Goal: Task Accomplishment & Management: Use online tool/utility

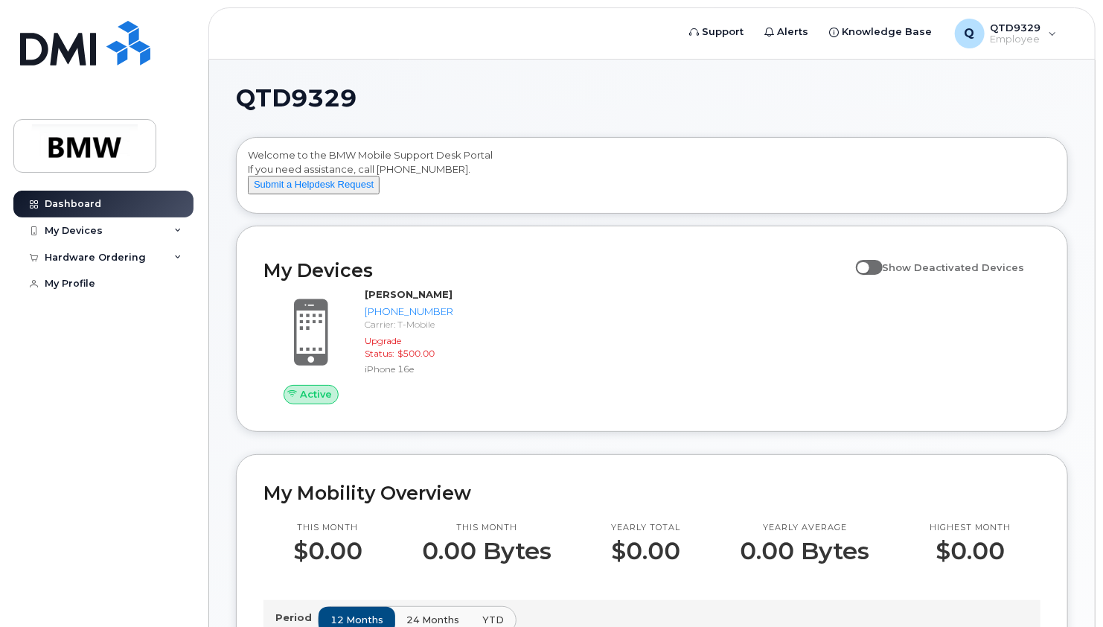
click at [74, 498] on div "Dashboard My Devices Add Device 864-652-5389 (Stephan Monette) Hardware Orderin…" at bounding box center [105, 398] width 184 height 414
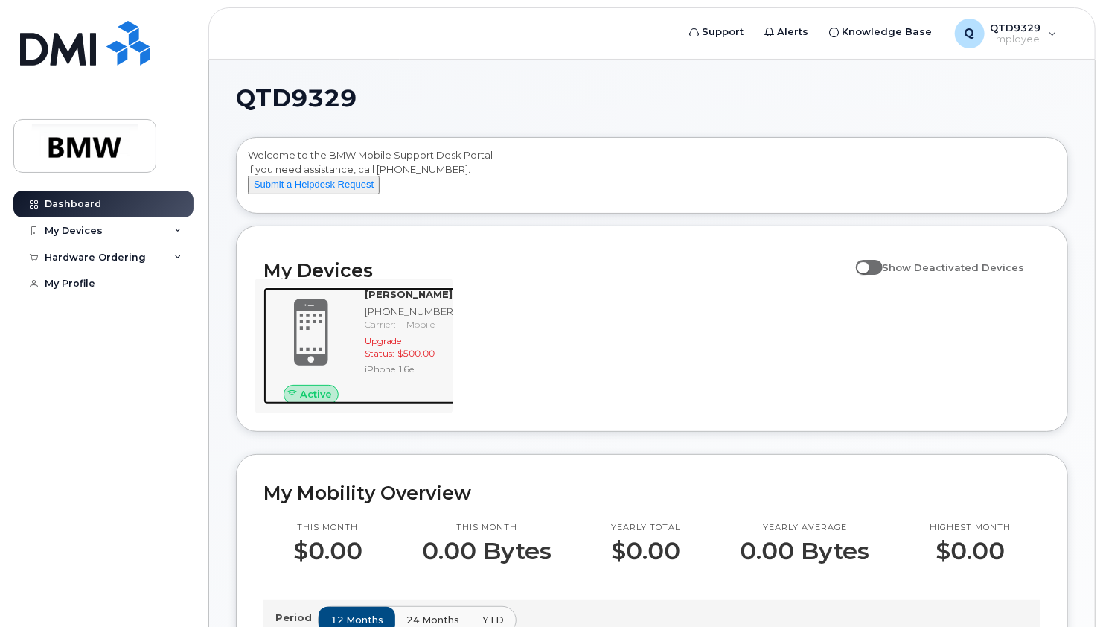
click at [316, 331] on span at bounding box center [310, 332] width 71 height 75
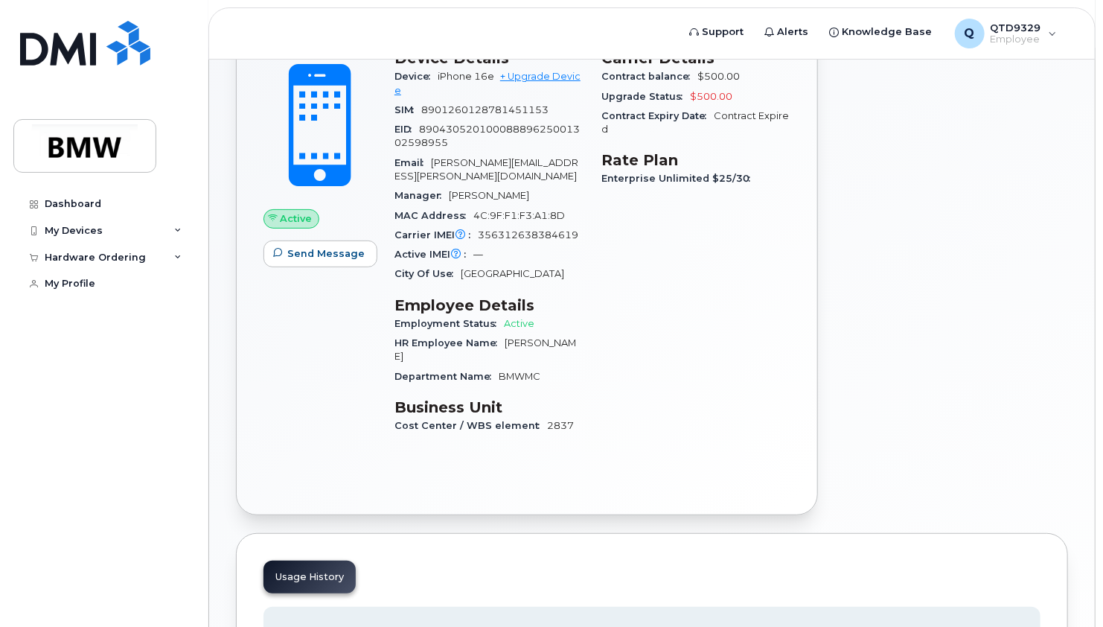
scroll to position [134, 0]
click at [887, 406] on div "Add Roaming Package Create Helpdesk Submission" at bounding box center [952, 245] width 250 height 558
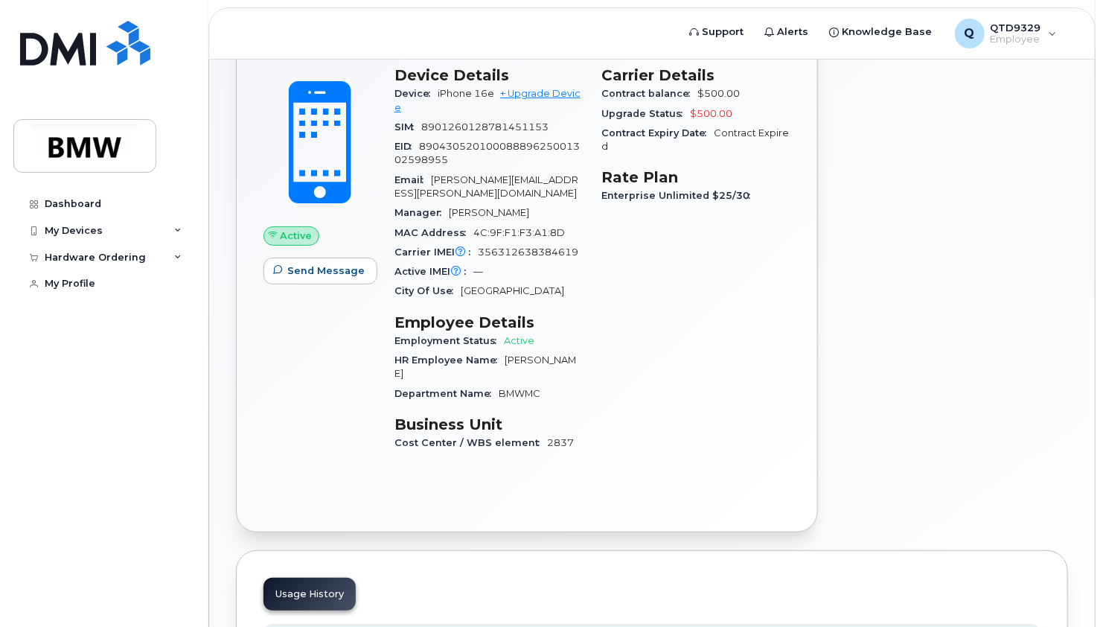
scroll to position [116, 0]
click at [1044, 197] on div "Add Roaming Package Create Helpdesk Submission" at bounding box center [952, 263] width 250 height 558
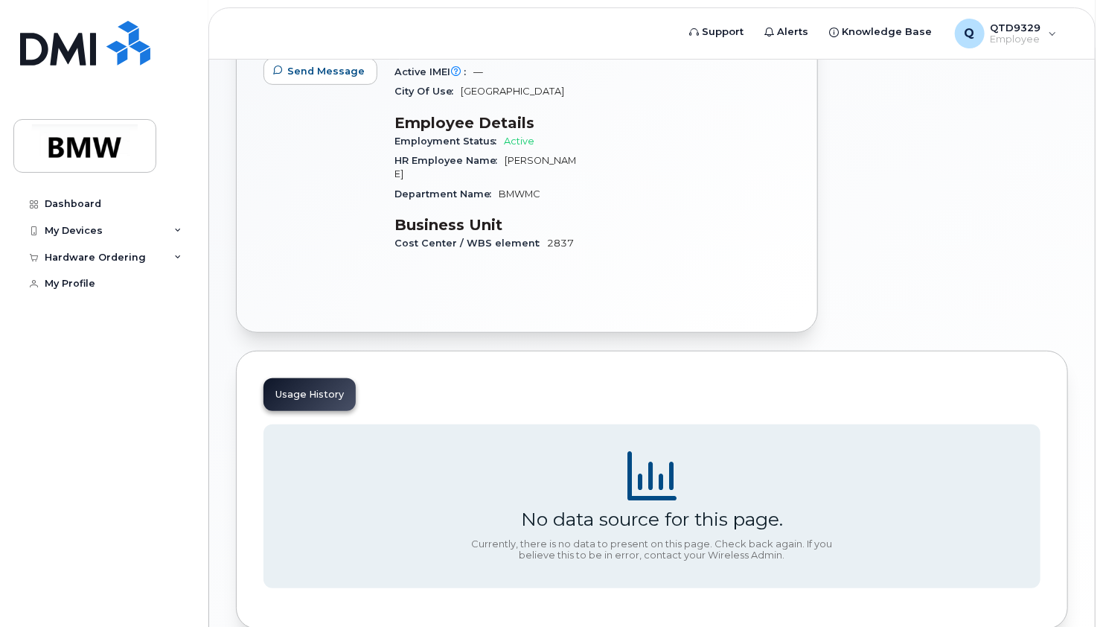
scroll to position [0, 0]
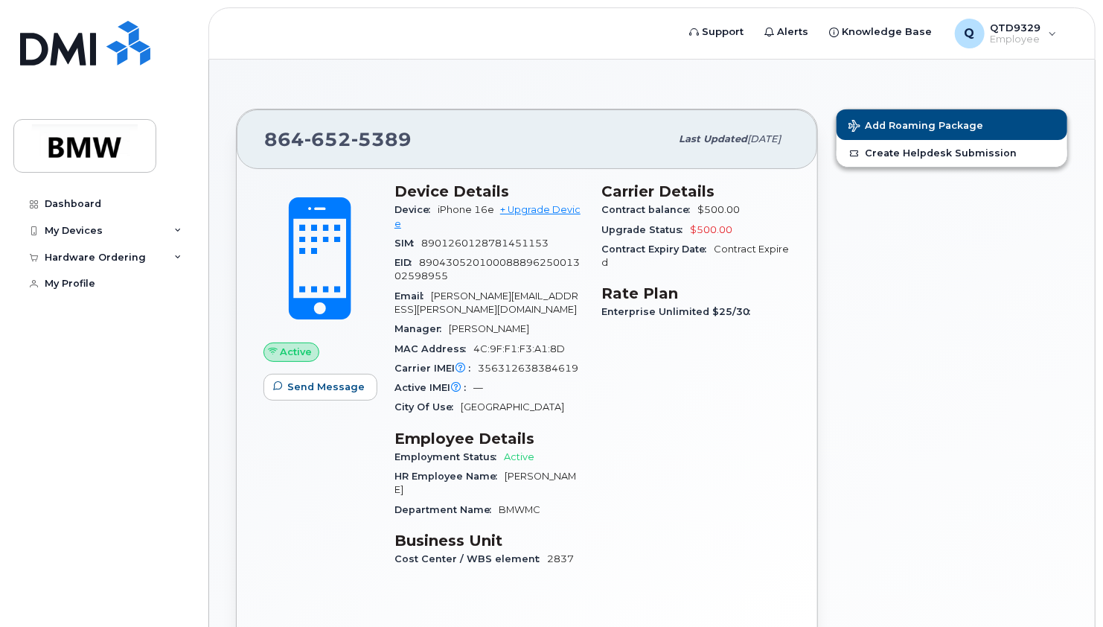
click at [856, 388] on div "Add Roaming Package Create Helpdesk Submission" at bounding box center [952, 379] width 250 height 558
